Goal: Check status: Check status

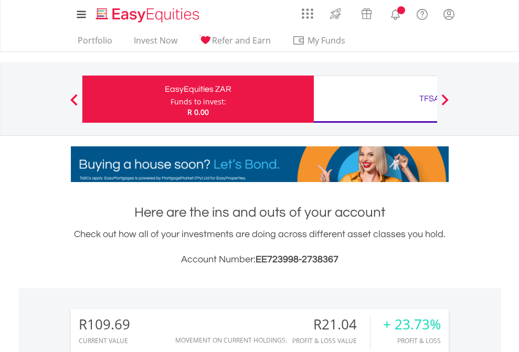
scroll to position [101, 165]
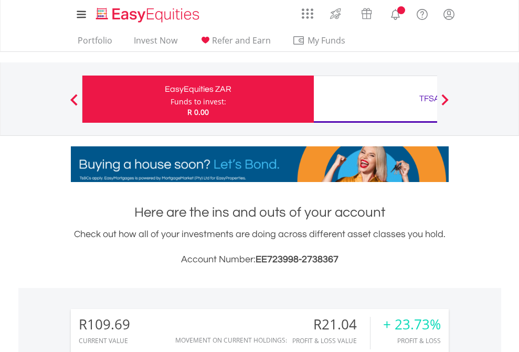
click at [170, 99] on div "Funds to invest:" at bounding box center [198, 102] width 56 height 10
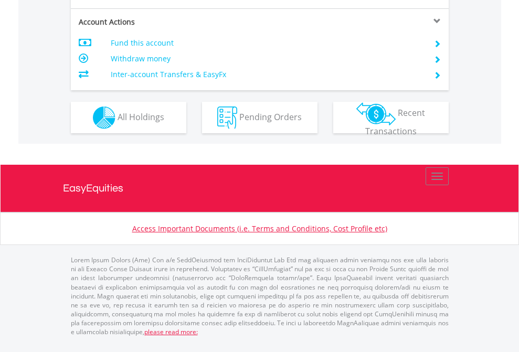
scroll to position [985, 0]
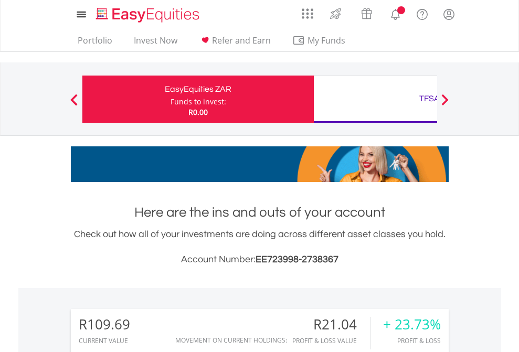
scroll to position [101, 165]
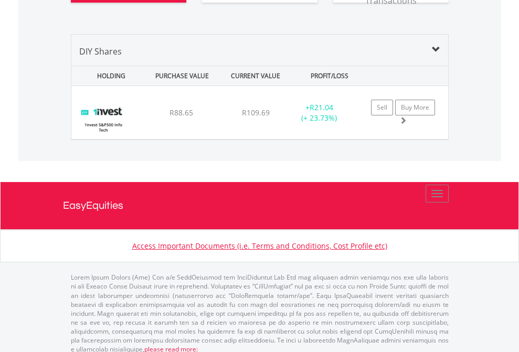
scroll to position [1167, 0]
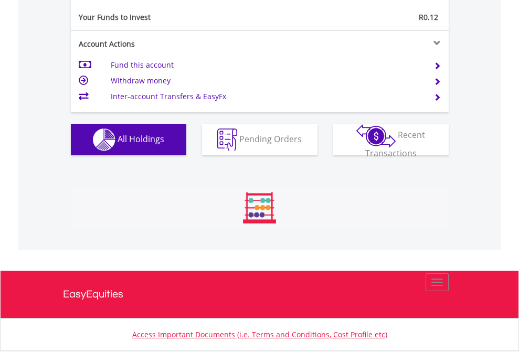
scroll to position [101, 165]
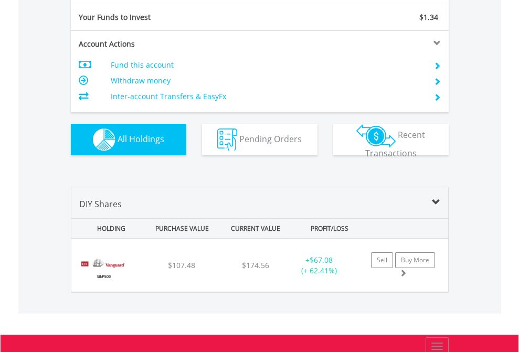
scroll to position [1167, 0]
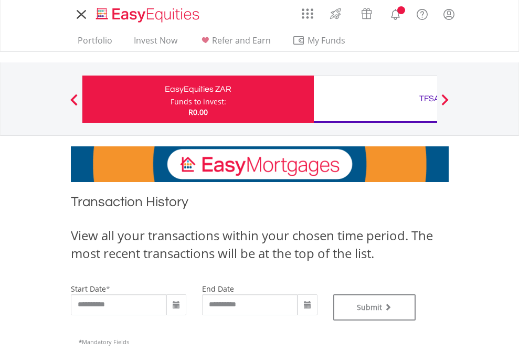
type input "**********"
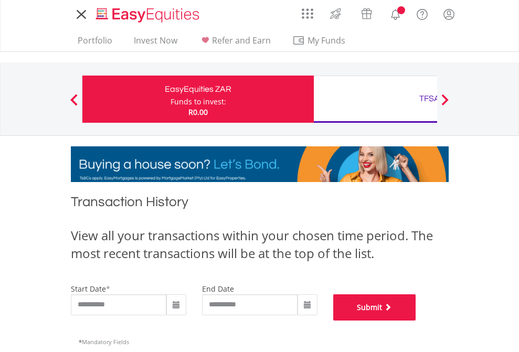
click at [416, 321] on button "Submit" at bounding box center [374, 307] width 83 height 26
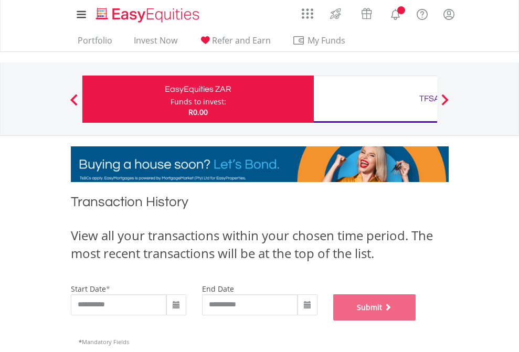
scroll to position [425, 0]
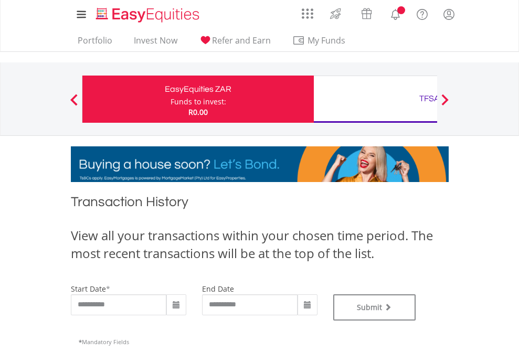
click at [375, 99] on div "TFSA" at bounding box center [429, 98] width 219 height 15
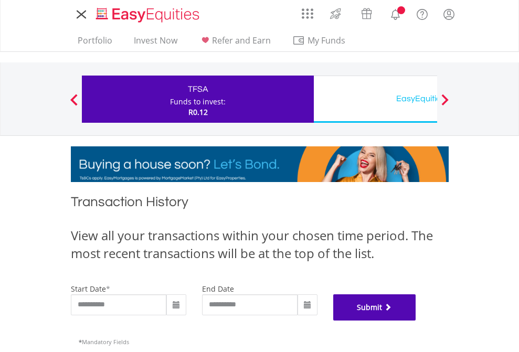
click at [416, 321] on button "Submit" at bounding box center [374, 307] width 83 height 26
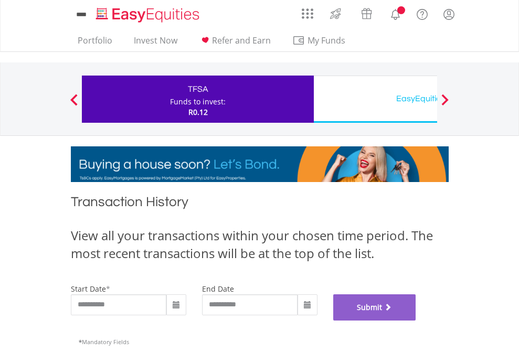
scroll to position [425, 0]
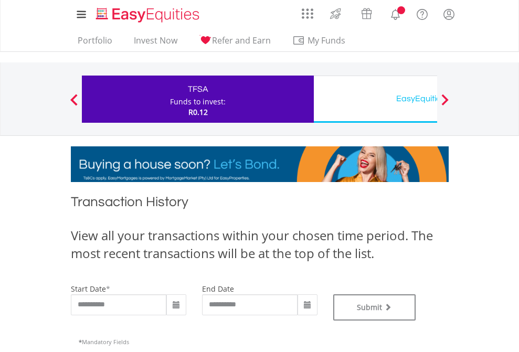
click at [375, 99] on div "EasyEquities USD" at bounding box center [429, 98] width 219 height 15
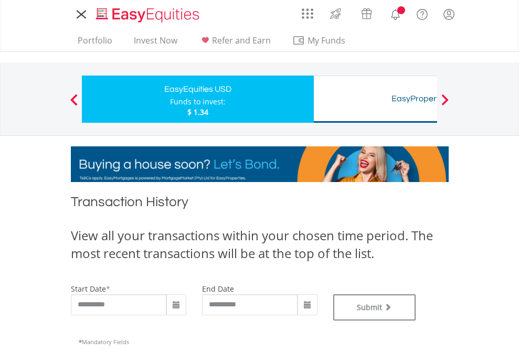
type input "**********"
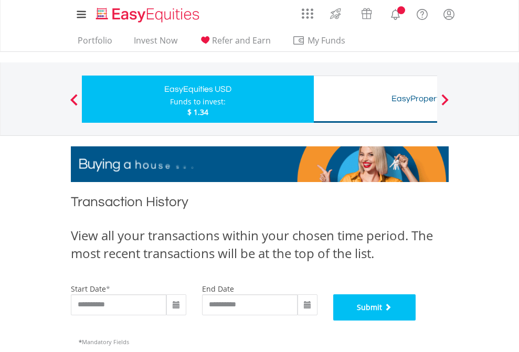
click at [416, 321] on button "Submit" at bounding box center [374, 307] width 83 height 26
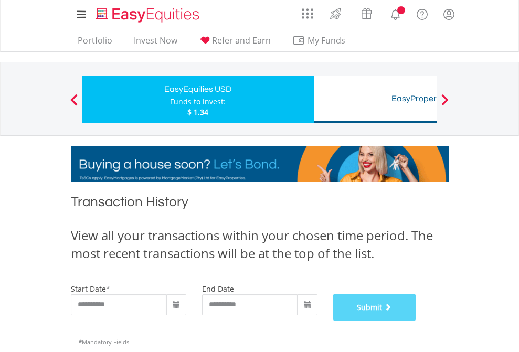
scroll to position [425, 0]
